Goal: Find specific page/section: Find specific page/section

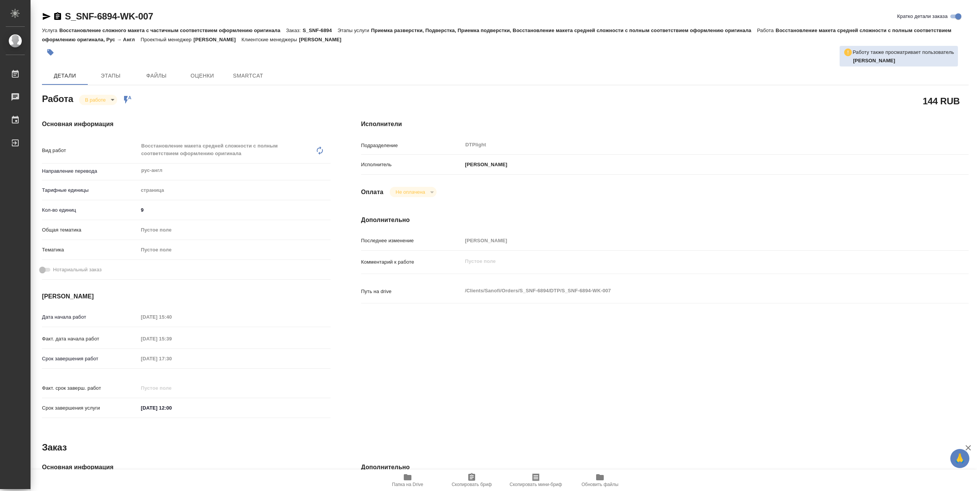
type textarea "x"
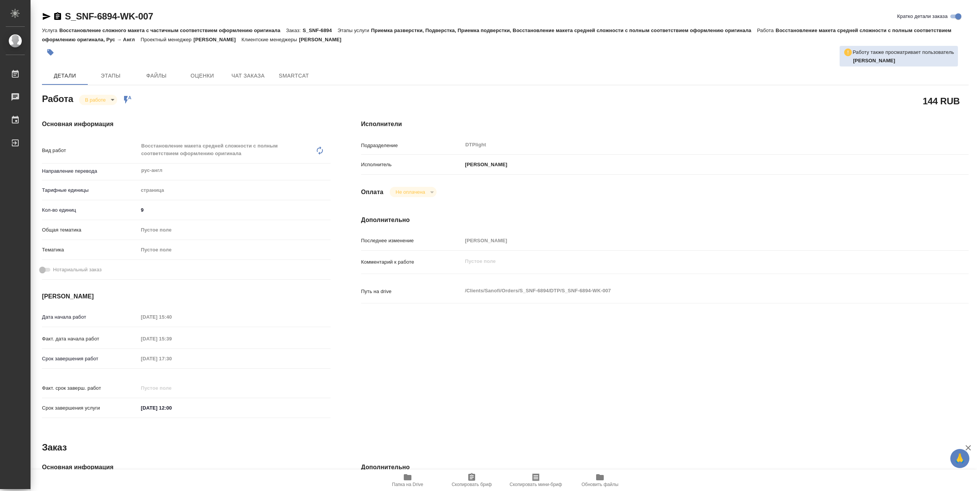
type textarea "x"
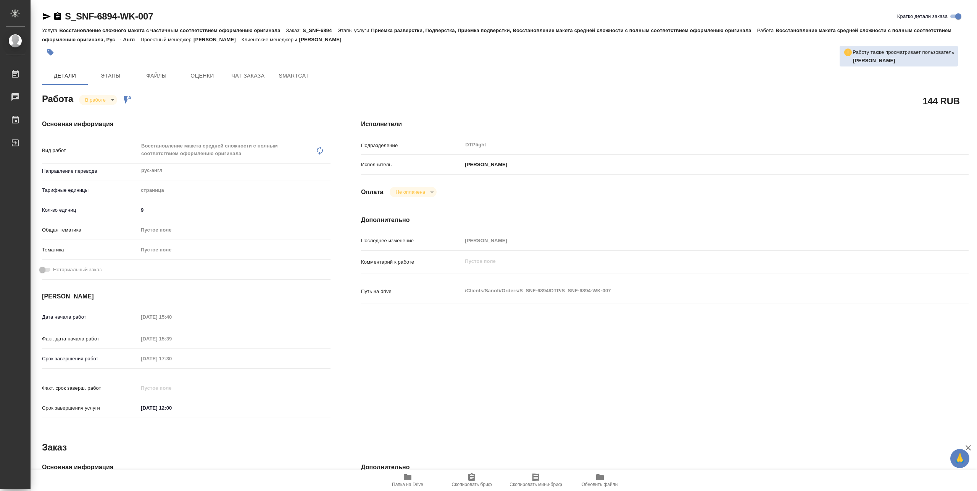
type textarea "x"
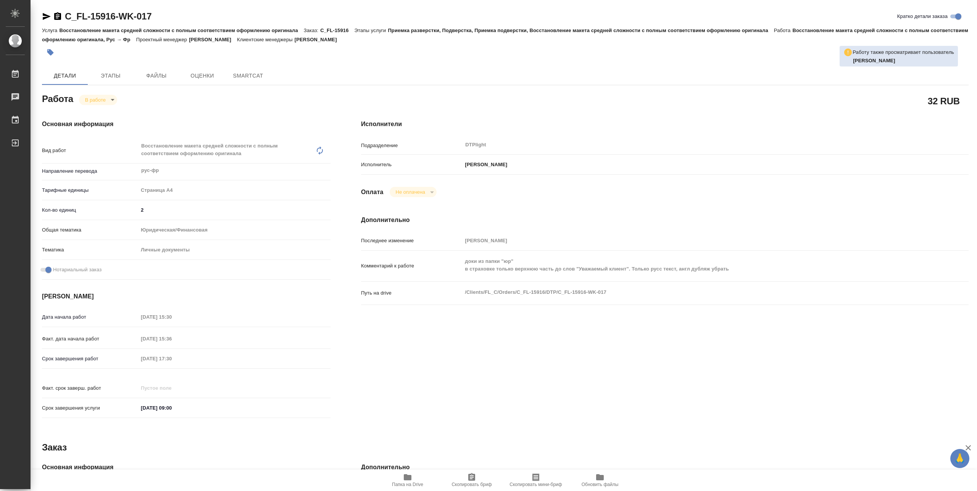
type textarea "x"
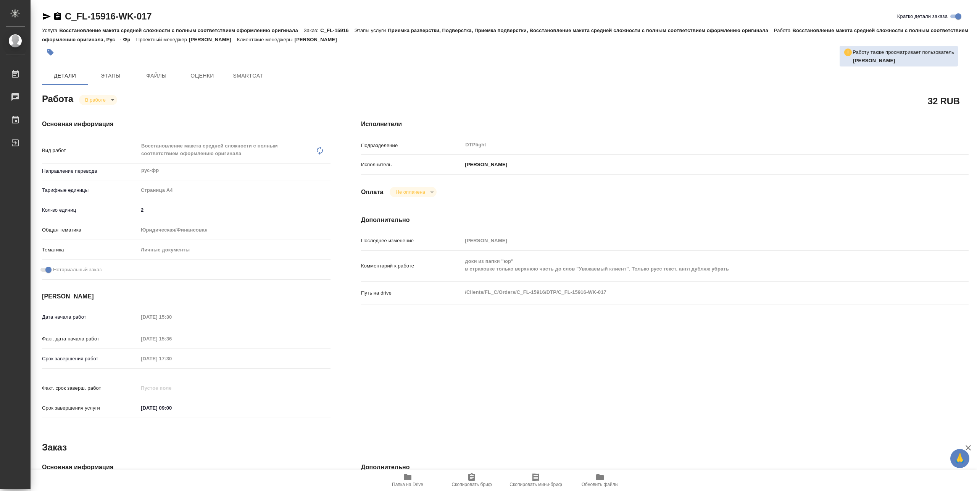
type textarea "x"
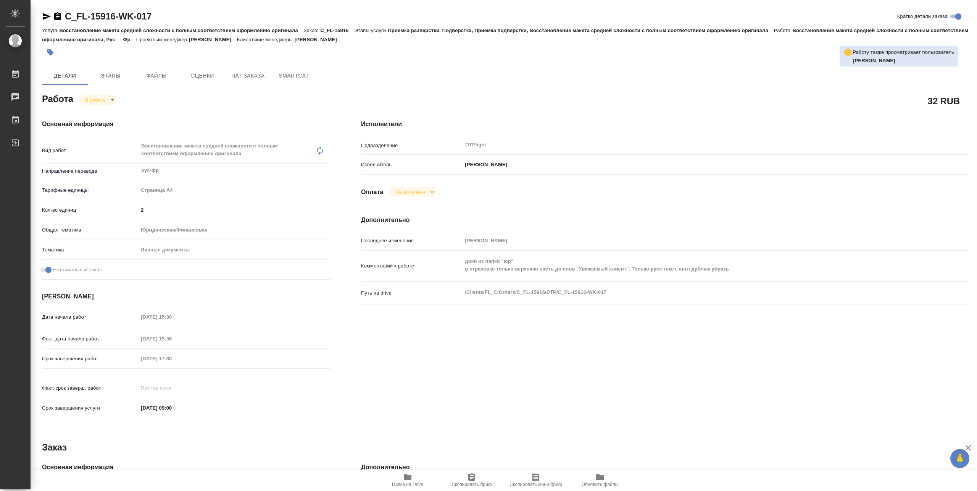
type textarea "x"
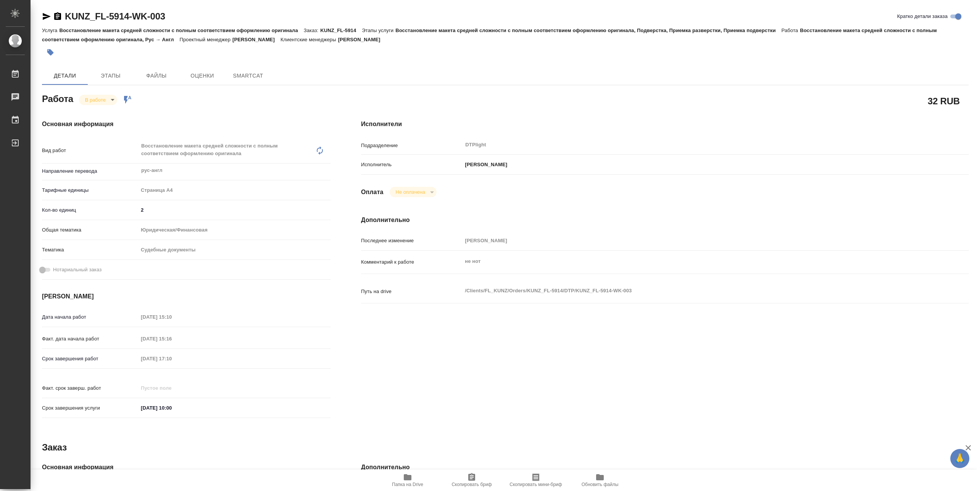
type textarea "x"
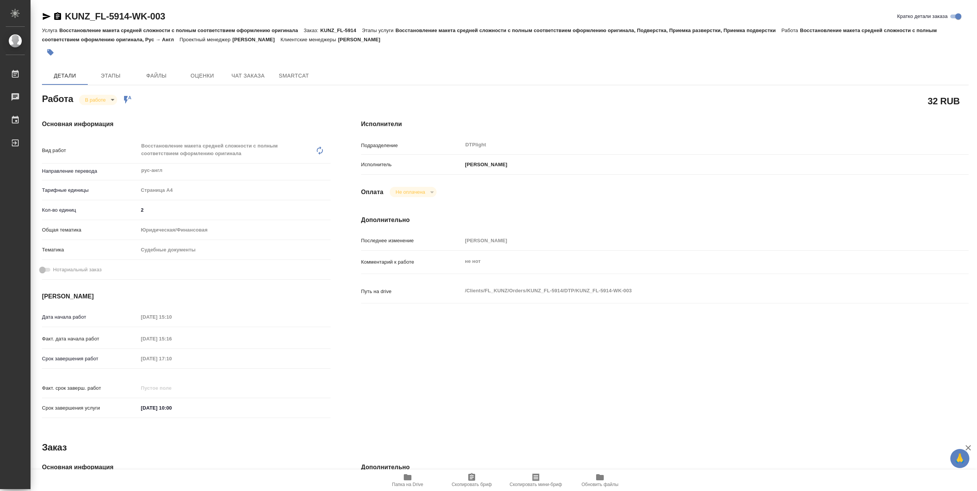
type textarea "x"
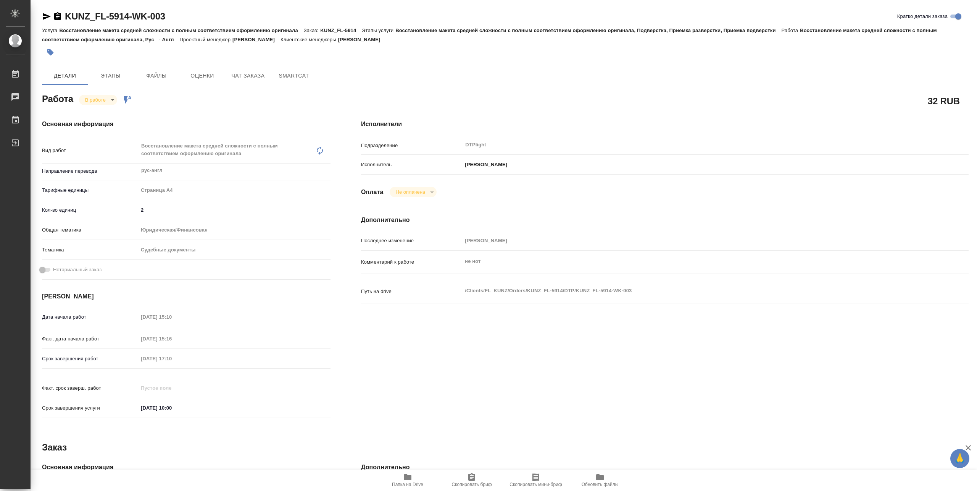
type textarea "x"
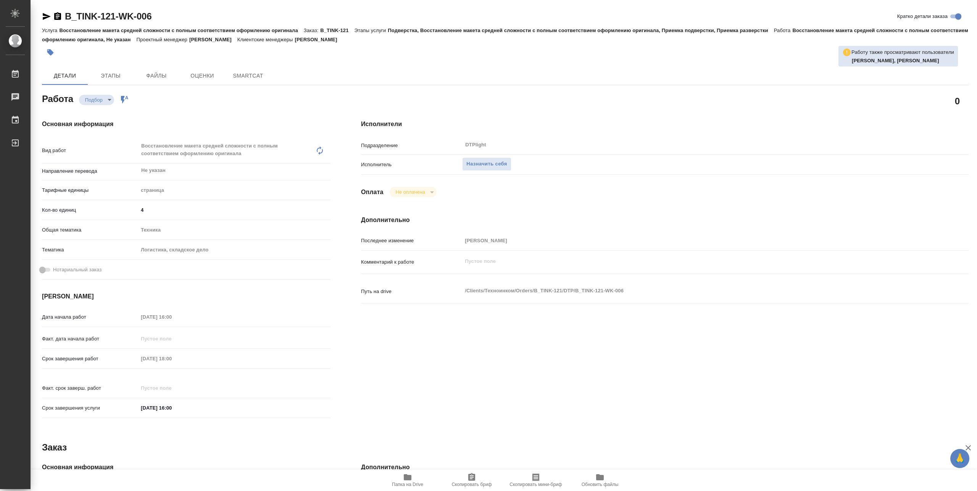
type textarea "x"
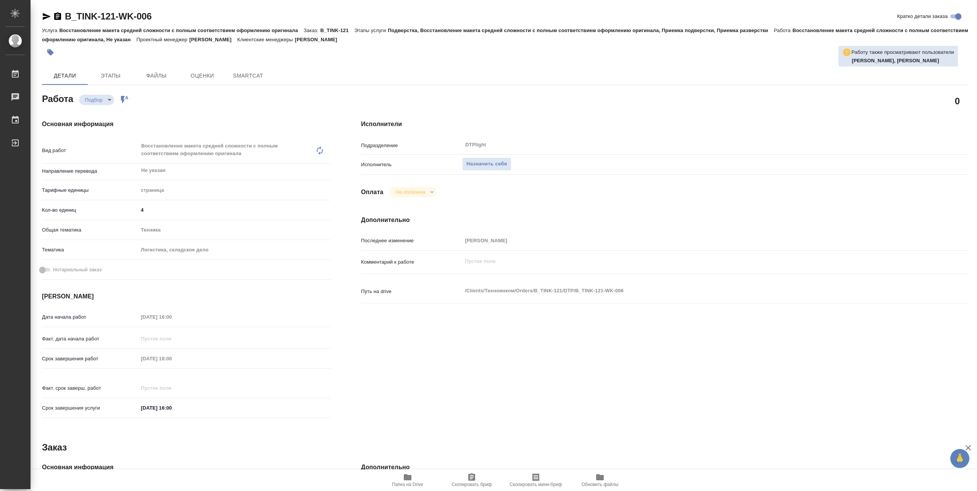
type textarea "x"
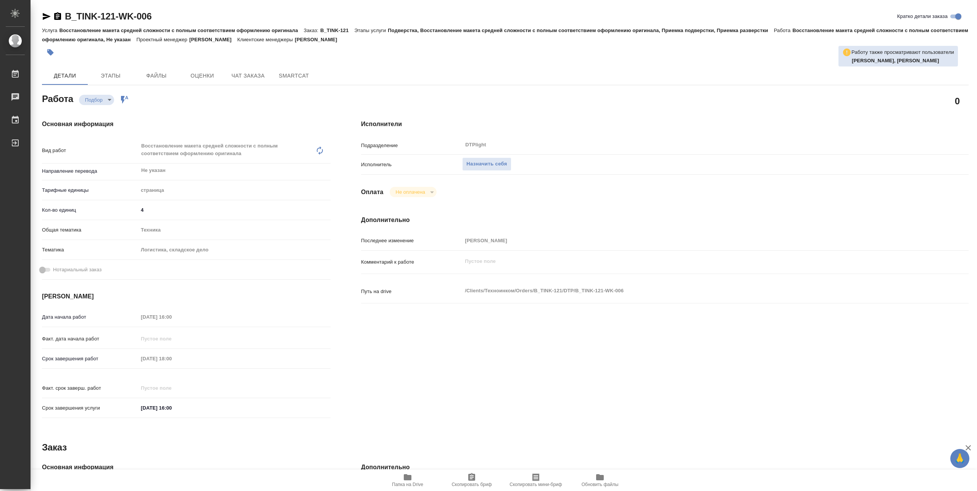
type textarea "x"
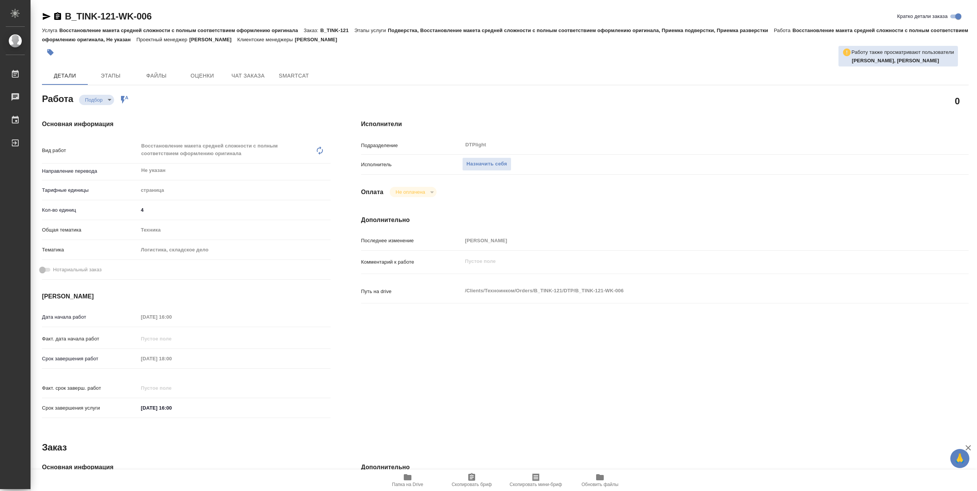
click at [411, 478] on icon "button" at bounding box center [407, 476] width 9 height 9
type textarea "x"
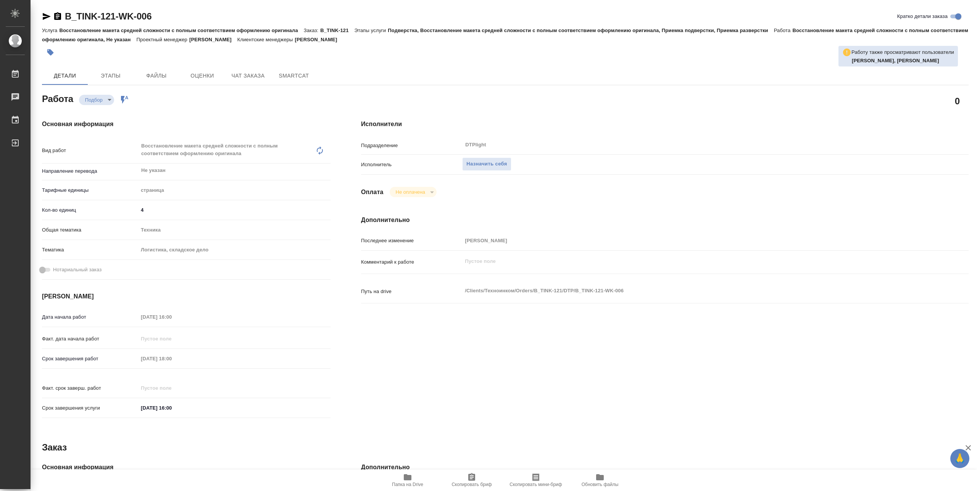
type textarea "x"
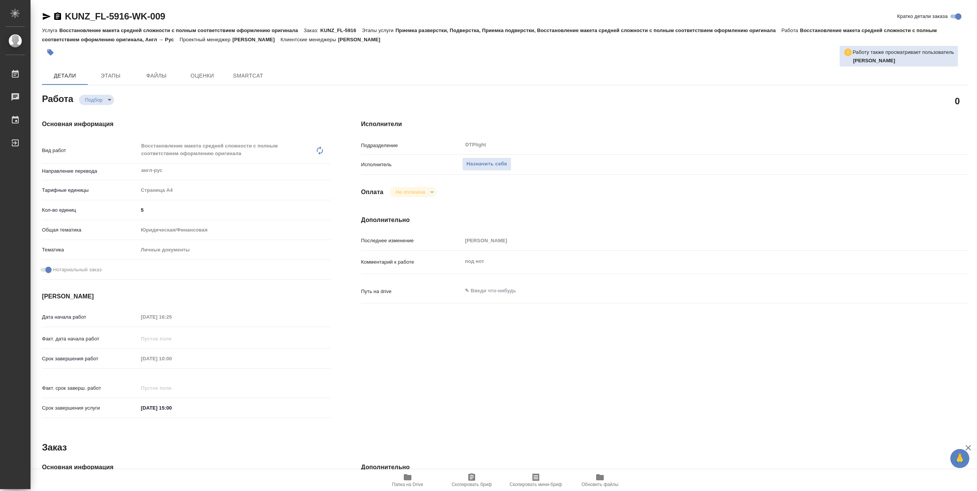
type textarea "x"
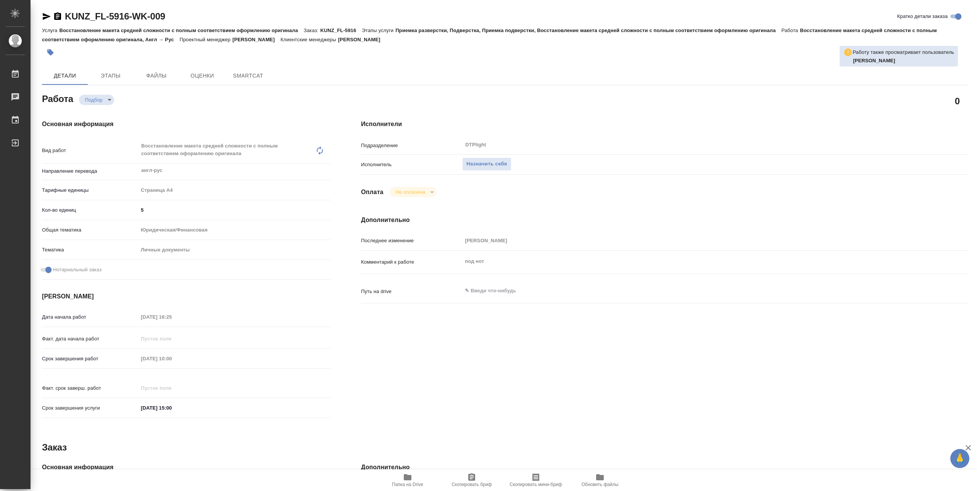
type textarea "x"
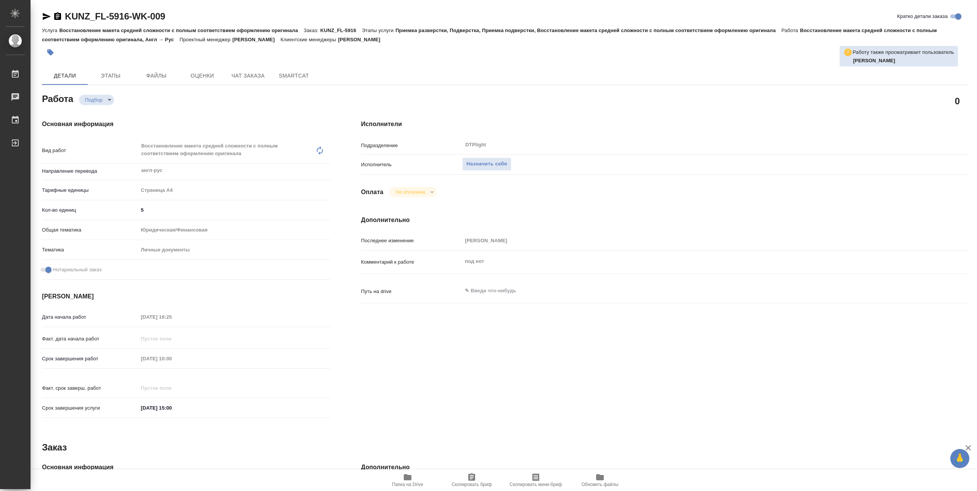
type textarea "x"
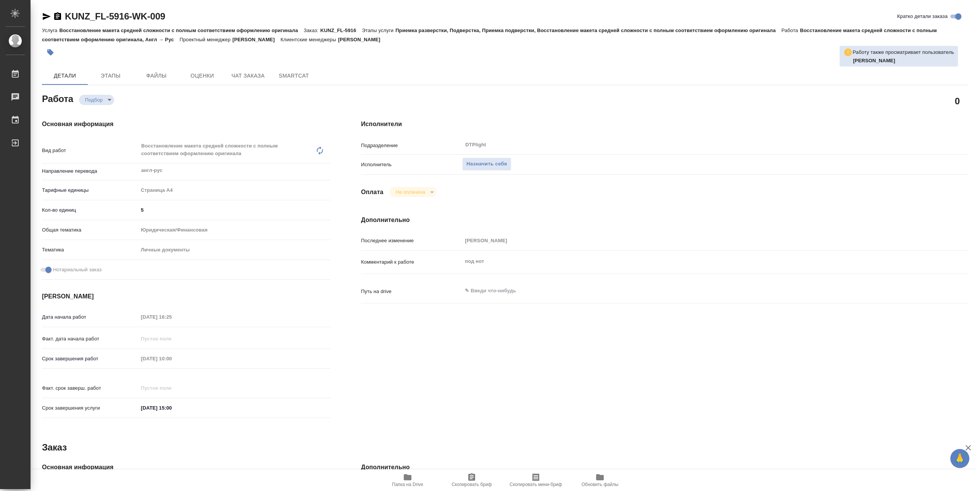
type textarea "x"
